Goal: Navigation & Orientation: Find specific page/section

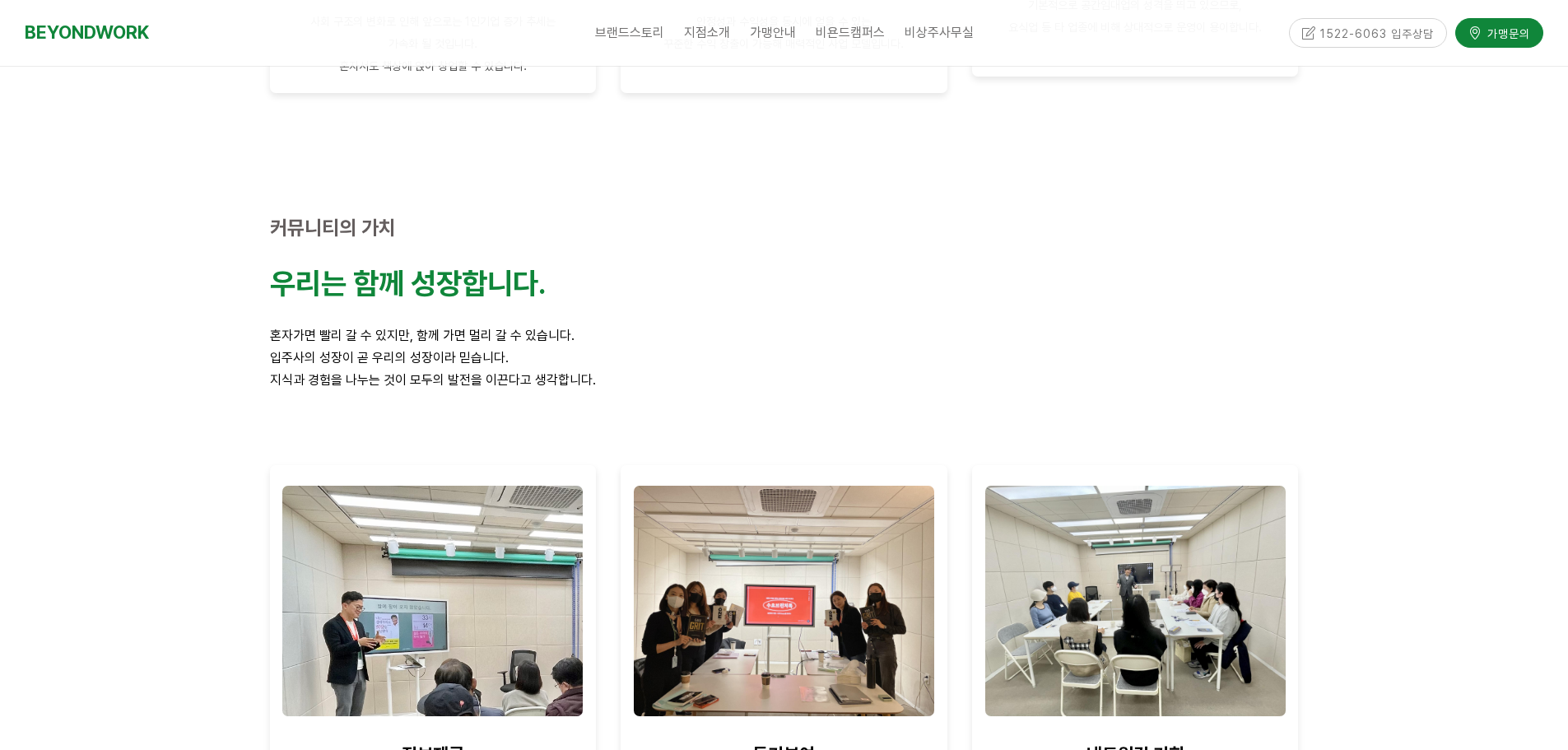
scroll to position [1235, 0]
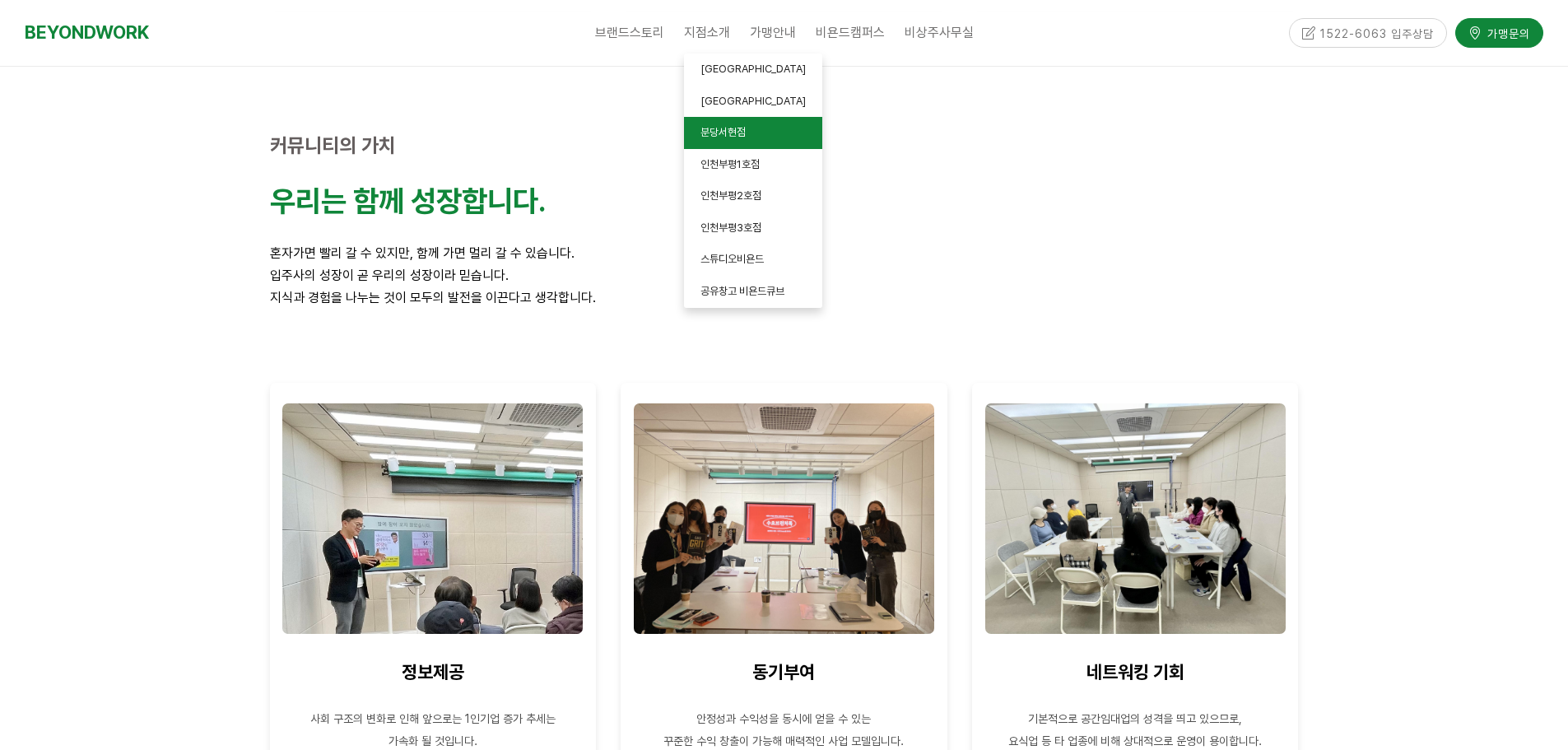
click at [731, 134] on span "분당서현점" at bounding box center [723, 132] width 45 height 12
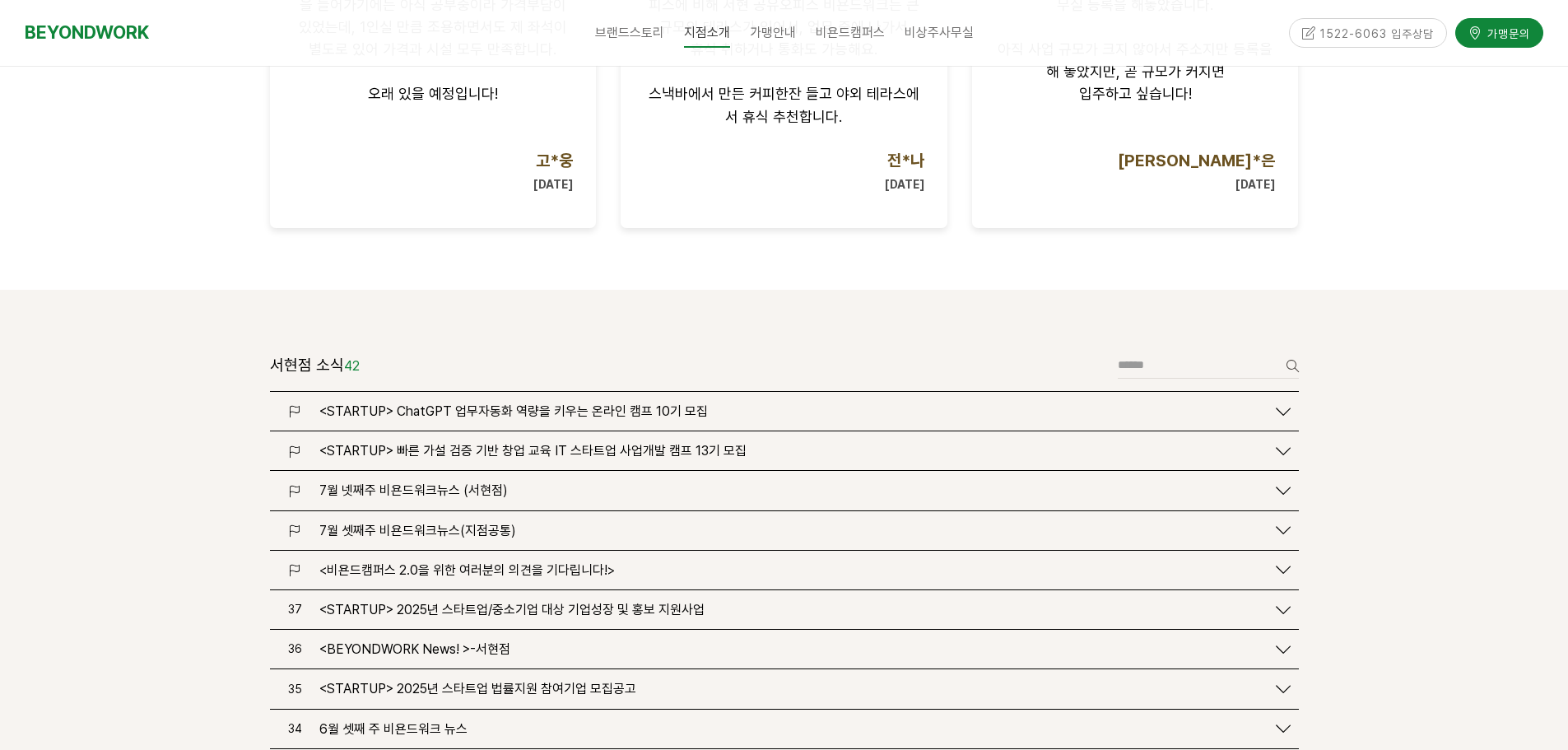
scroll to position [1811, 0]
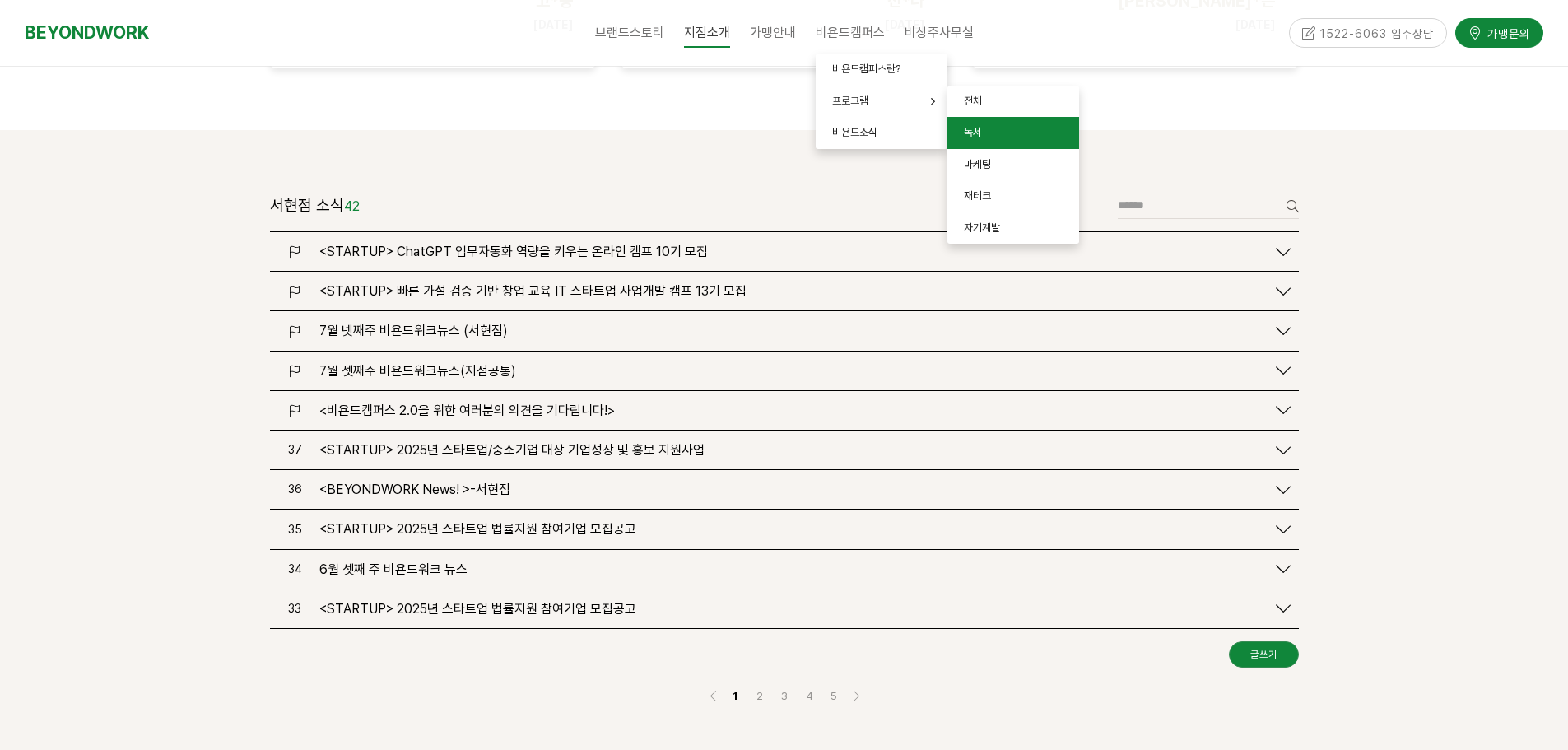
click at [988, 138] on link "독서" at bounding box center [1012, 133] width 132 height 32
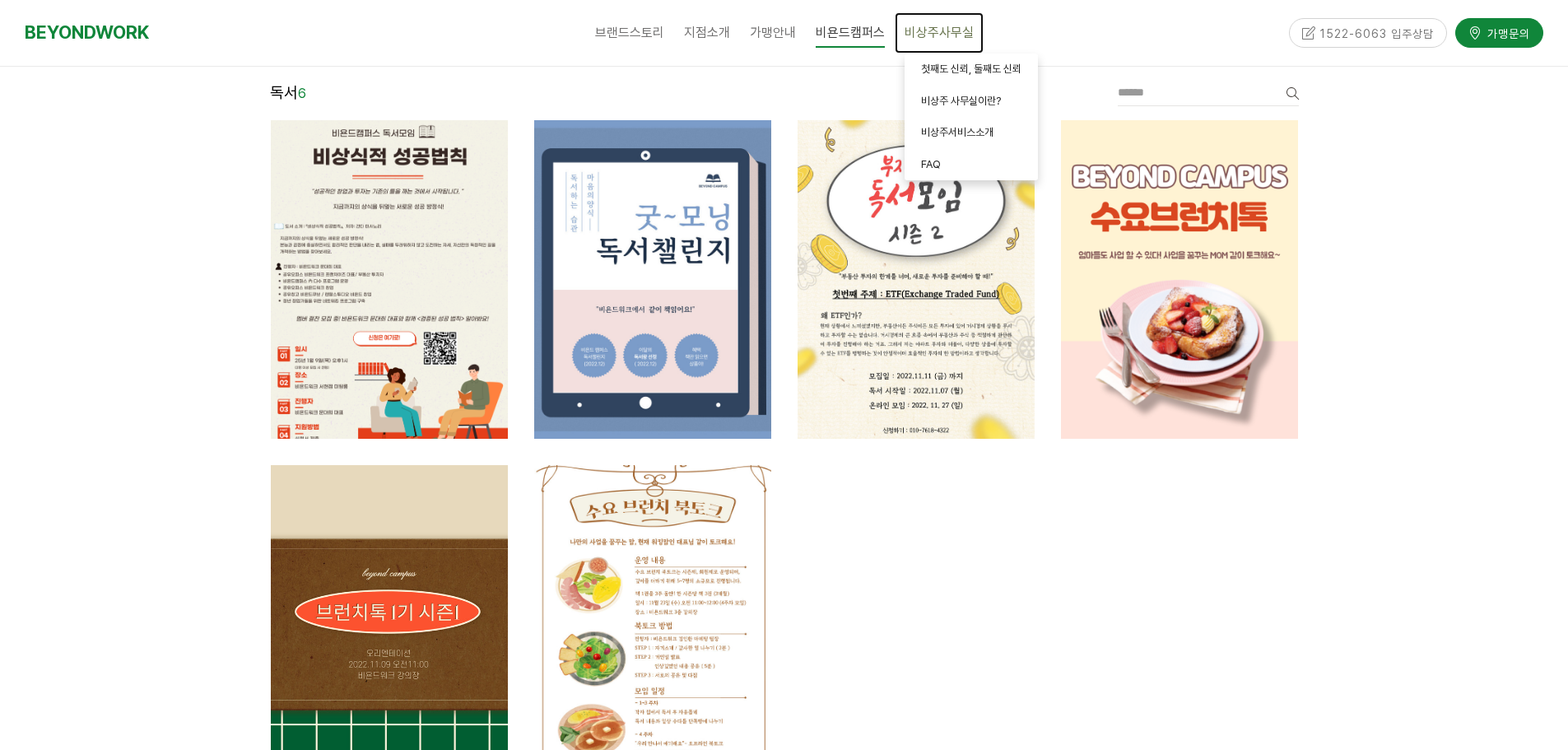
click at [944, 28] on span "비상주사무실" at bounding box center [939, 32] width 69 height 16
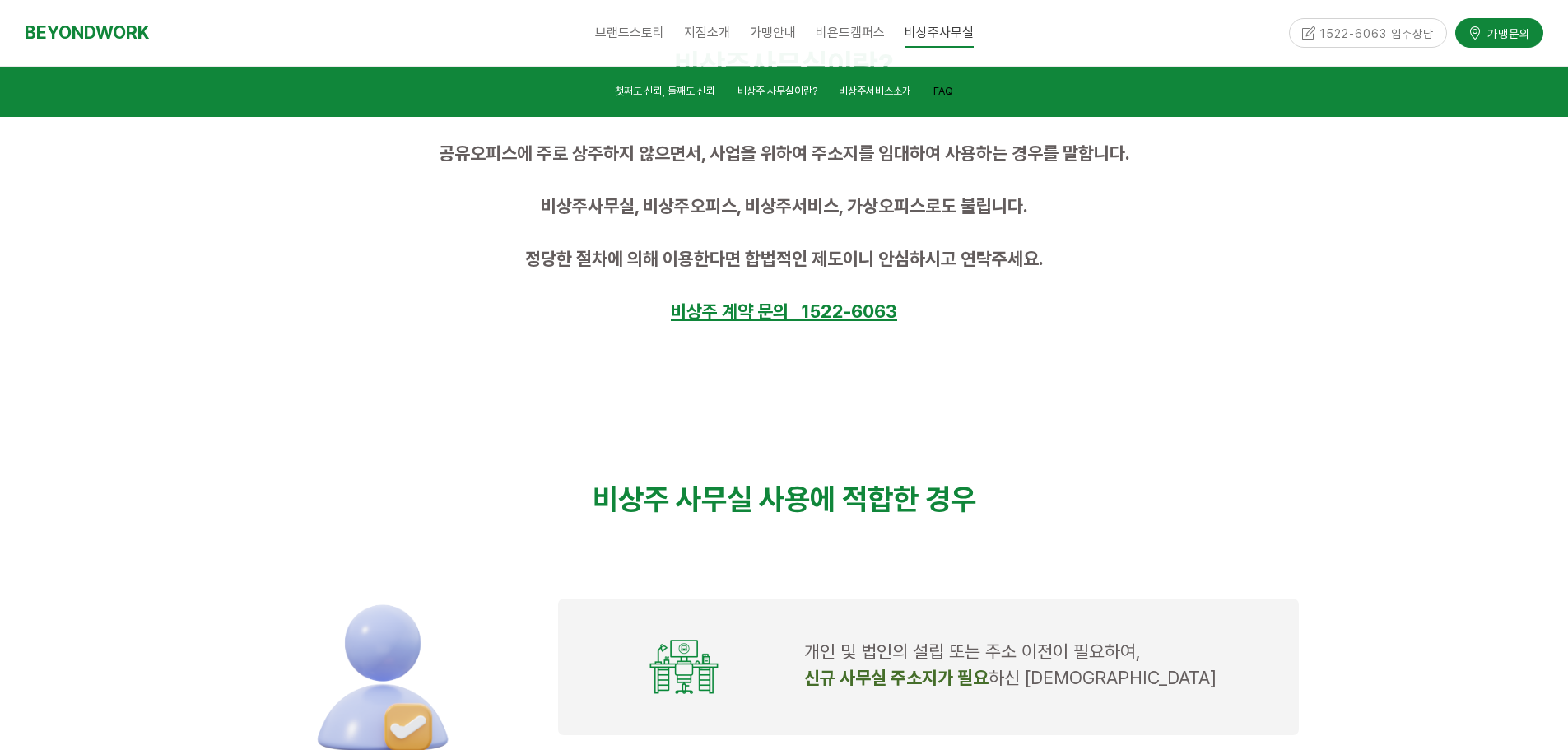
scroll to position [1121, 0]
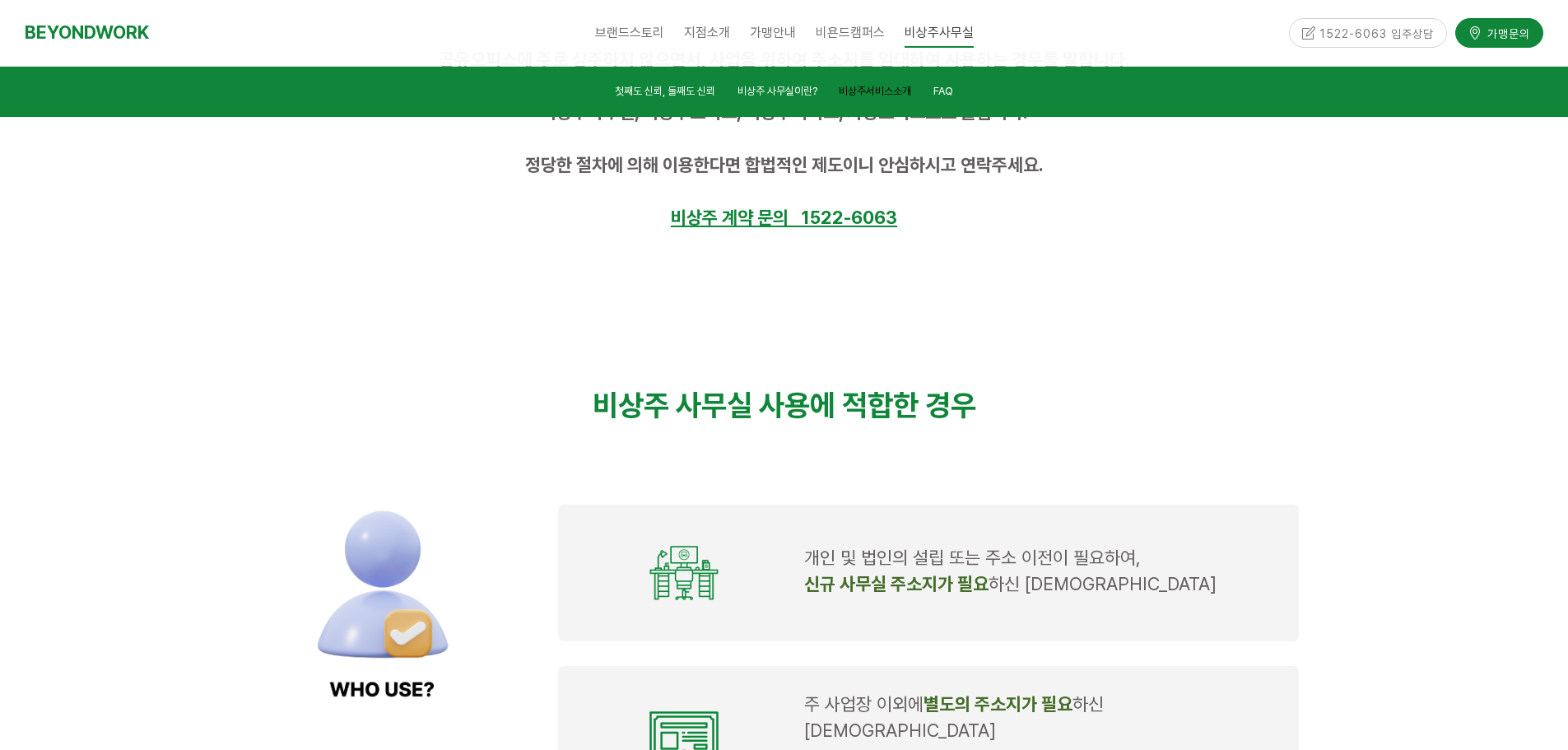
click at [879, 101] on link "비상주서비스소개" at bounding box center [875, 93] width 73 height 22
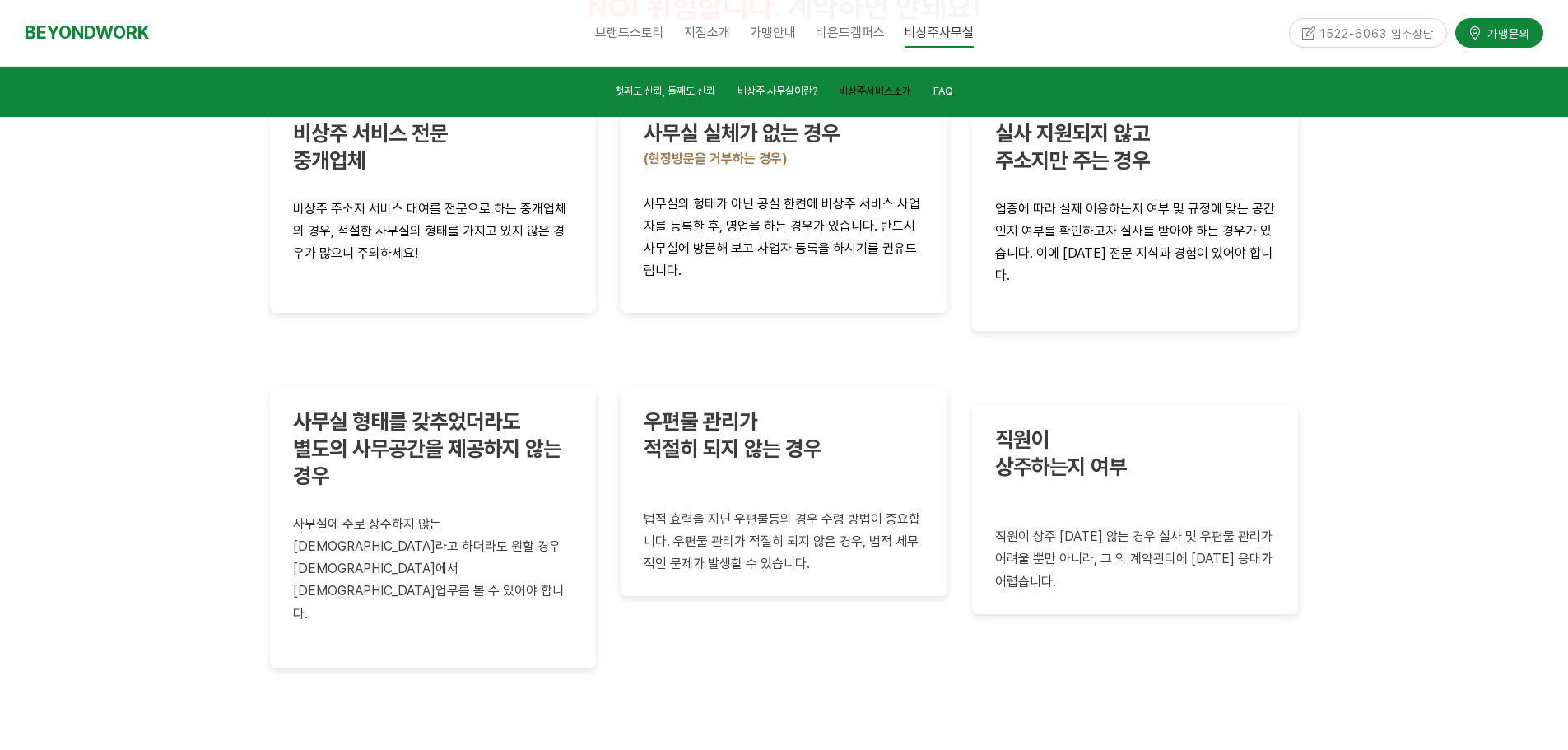
scroll to position [3859, 0]
